Goal: Information Seeking & Learning: Learn about a topic

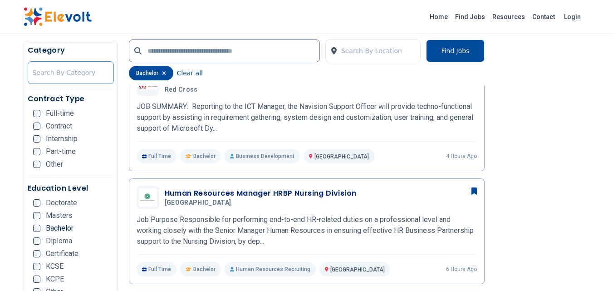
click at [44, 73] on div at bounding box center [71, 72] width 76 height 18
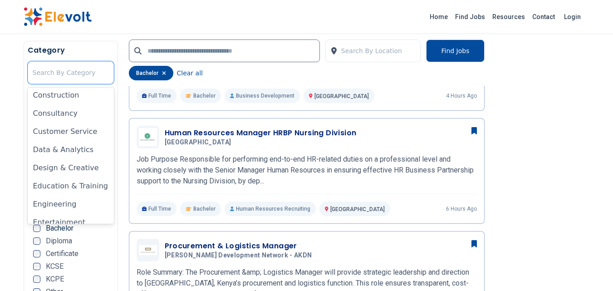
scroll to position [121, 0]
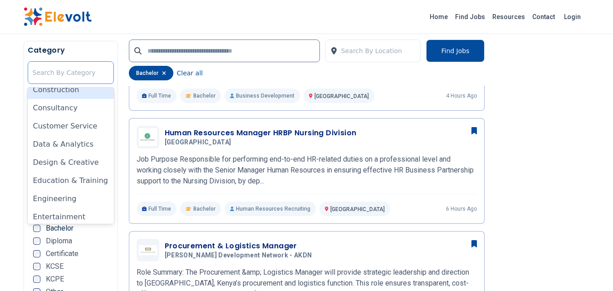
click at [47, 74] on div at bounding box center [71, 72] width 76 height 18
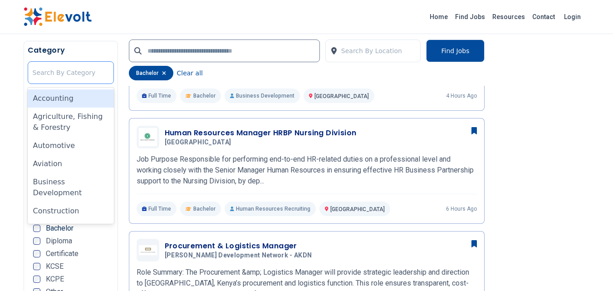
click at [47, 74] on div at bounding box center [71, 72] width 76 height 18
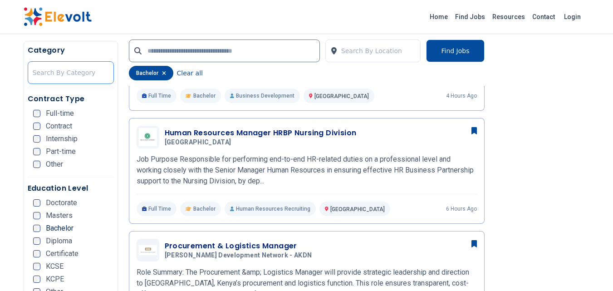
click at [62, 77] on div at bounding box center [71, 72] width 76 height 18
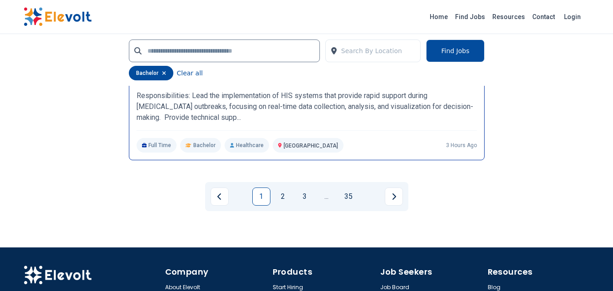
scroll to position [1995, 0]
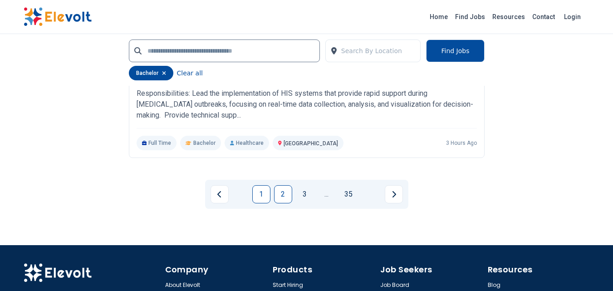
click at [284, 203] on link "2" at bounding box center [283, 194] width 18 height 18
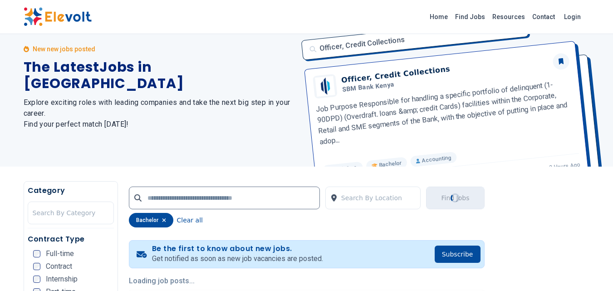
scroll to position [1, 0]
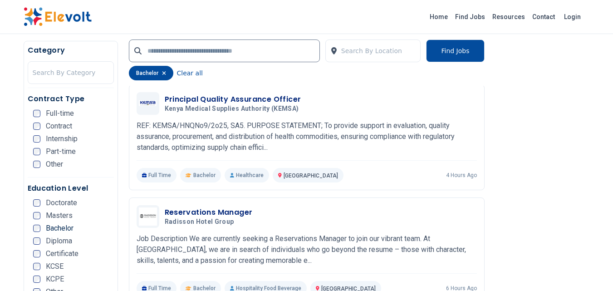
scroll to position [1572, 0]
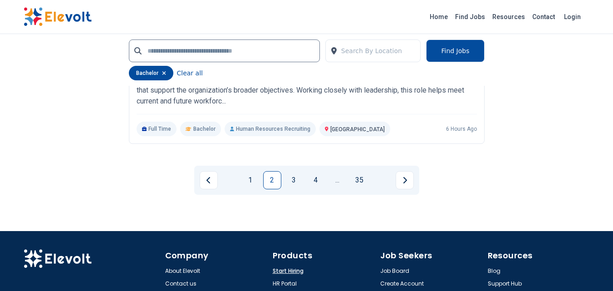
click at [293, 189] on link "3" at bounding box center [294, 180] width 18 height 18
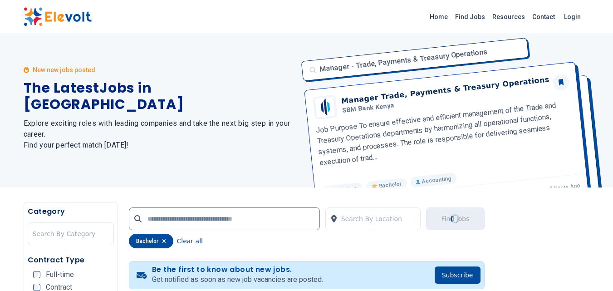
scroll to position [0, 0]
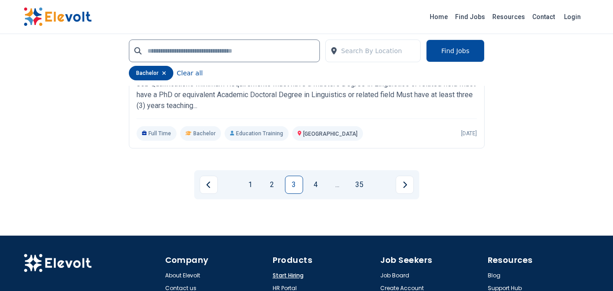
scroll to position [2055, 0]
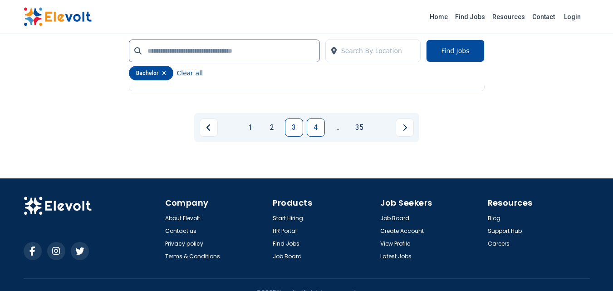
click at [320, 136] on link "4" at bounding box center [316, 127] width 18 height 18
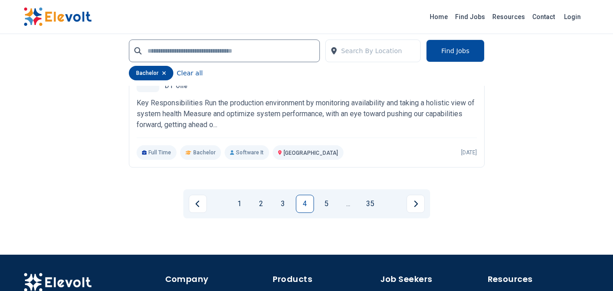
scroll to position [1995, 0]
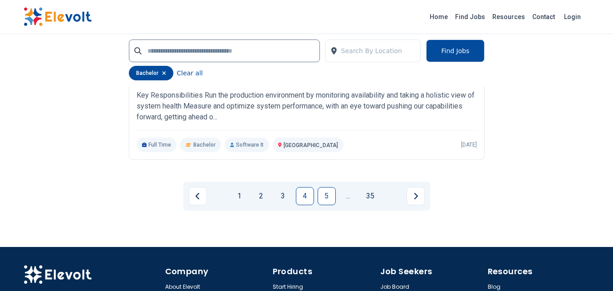
click at [333, 205] on link "5" at bounding box center [326, 196] width 18 height 18
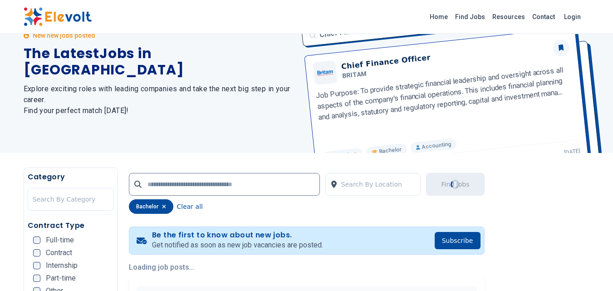
scroll to position [4, 0]
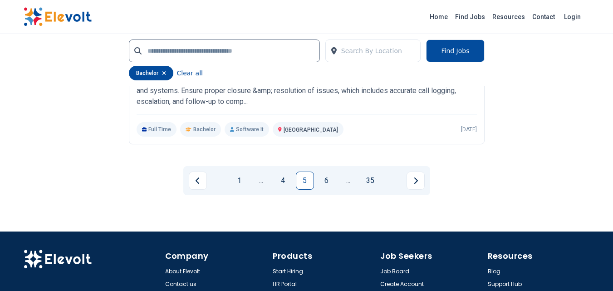
scroll to position [1995, 0]
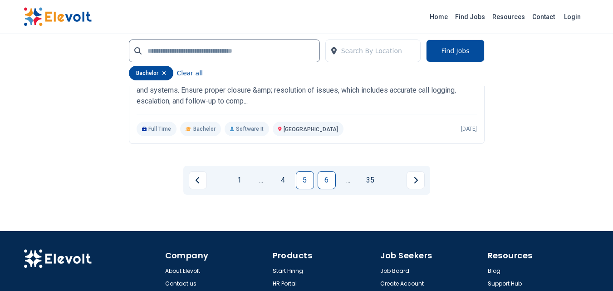
click at [321, 189] on link "6" at bounding box center [326, 180] width 18 height 18
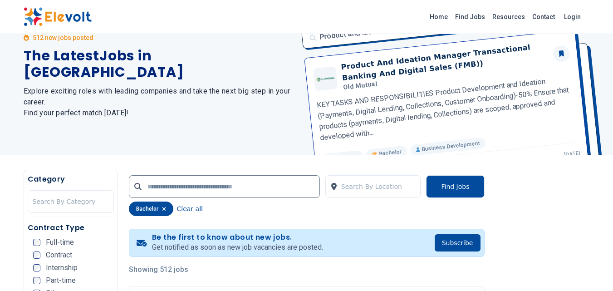
scroll to position [60, 0]
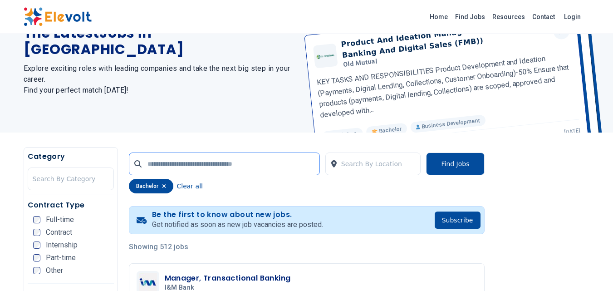
click at [247, 164] on input "text" at bounding box center [224, 163] width 191 height 23
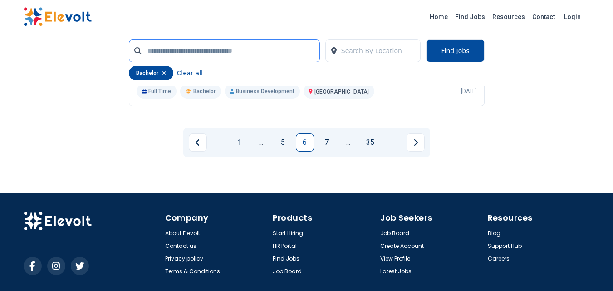
scroll to position [2056, 0]
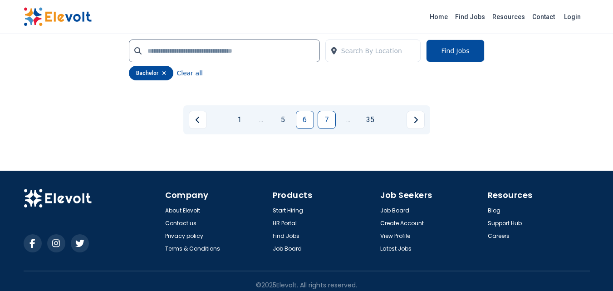
click at [323, 129] on link "7" at bounding box center [326, 120] width 18 height 18
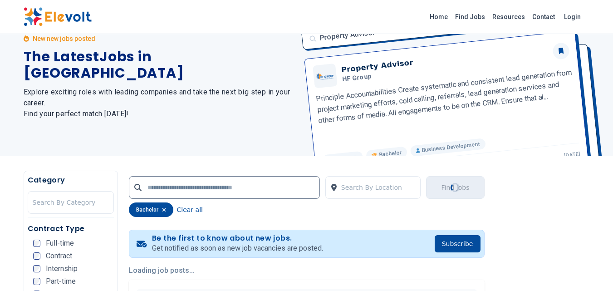
scroll to position [3, 0]
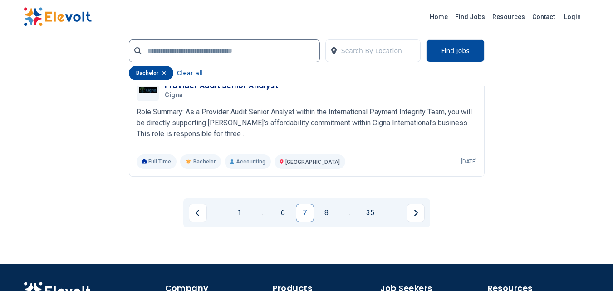
scroll to position [1995, 0]
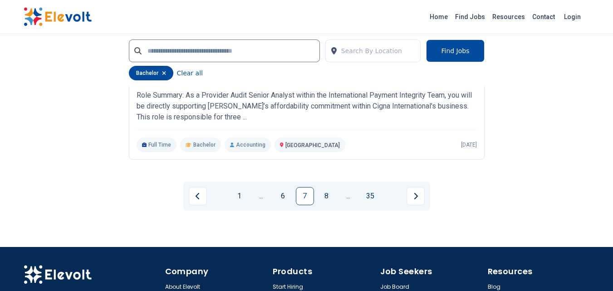
click at [319, 205] on link "8" at bounding box center [326, 196] width 18 height 18
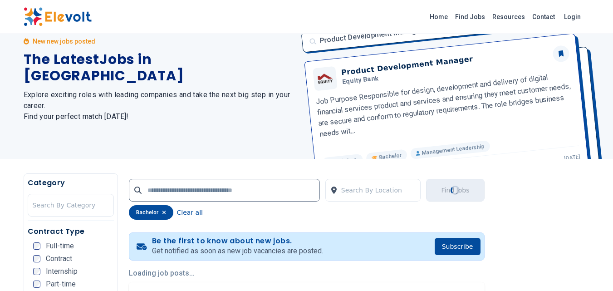
scroll to position [2, 0]
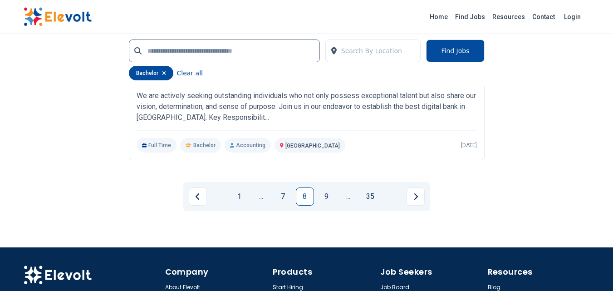
scroll to position [1995, 0]
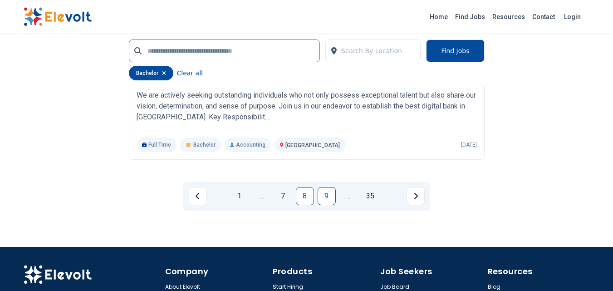
click at [320, 205] on link "9" at bounding box center [326, 196] width 18 height 18
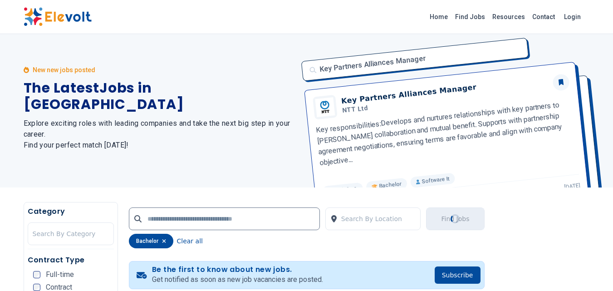
scroll to position [0, 0]
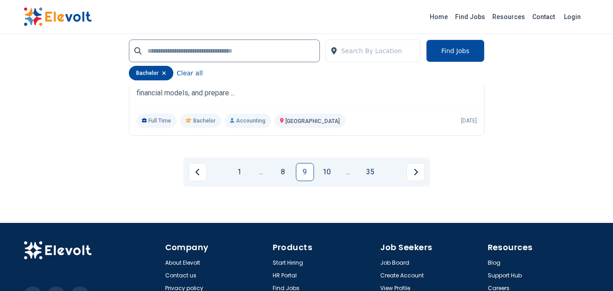
scroll to position [2056, 0]
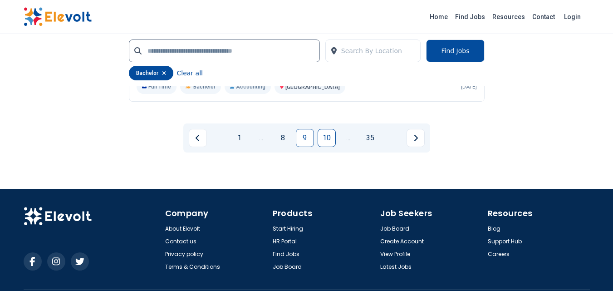
click at [329, 147] on link "10" at bounding box center [326, 138] width 18 height 18
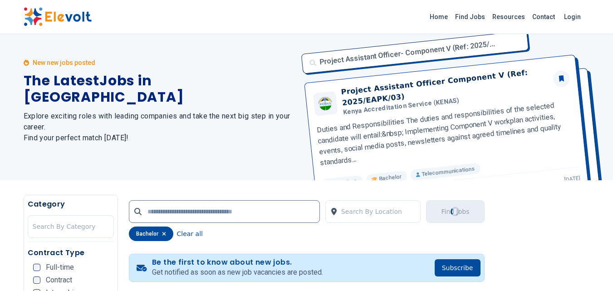
scroll to position [1, 0]
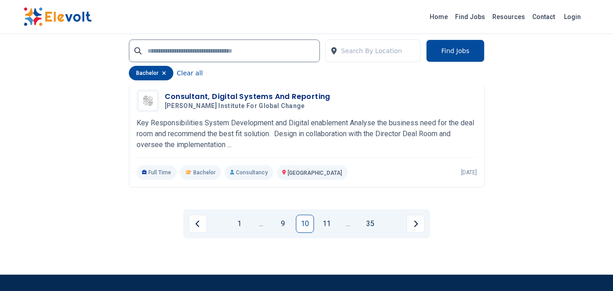
scroll to position [1995, 0]
